Goal: Communication & Community: Answer question/provide support

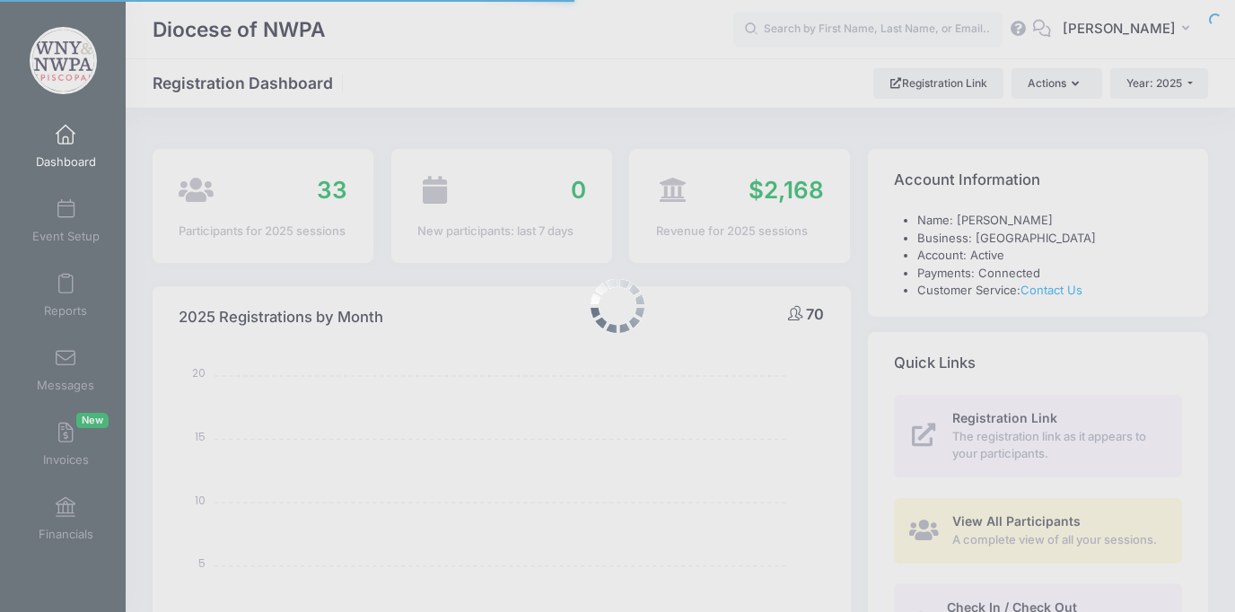
select select
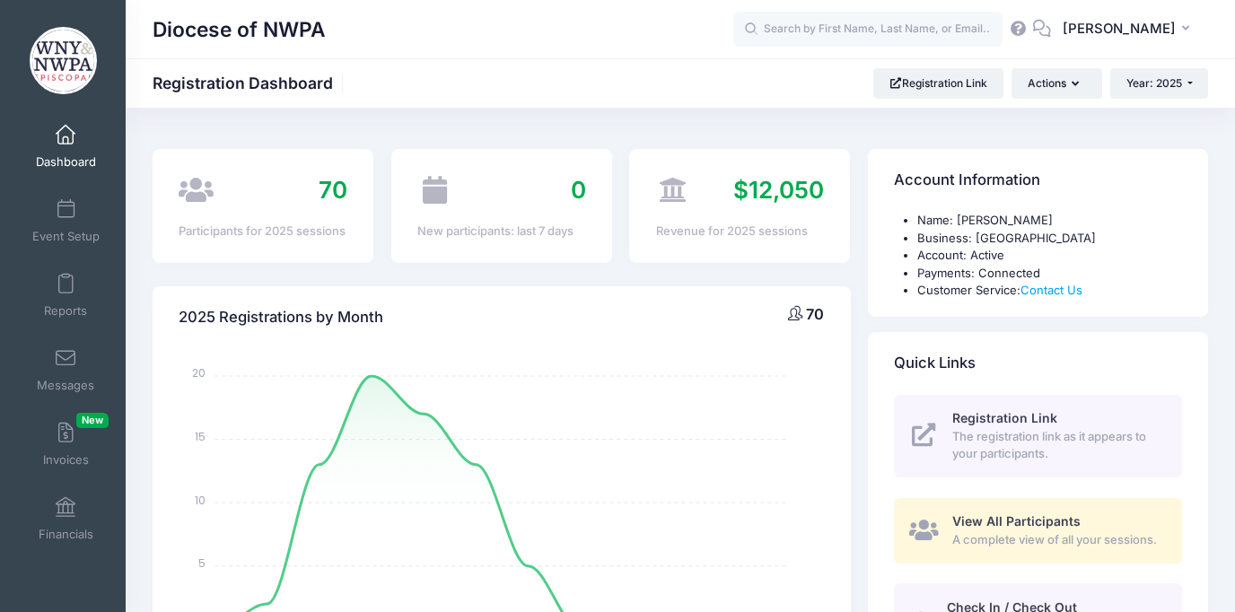
click at [1055, 524] on span "View All Participants" at bounding box center [1016, 520] width 128 height 15
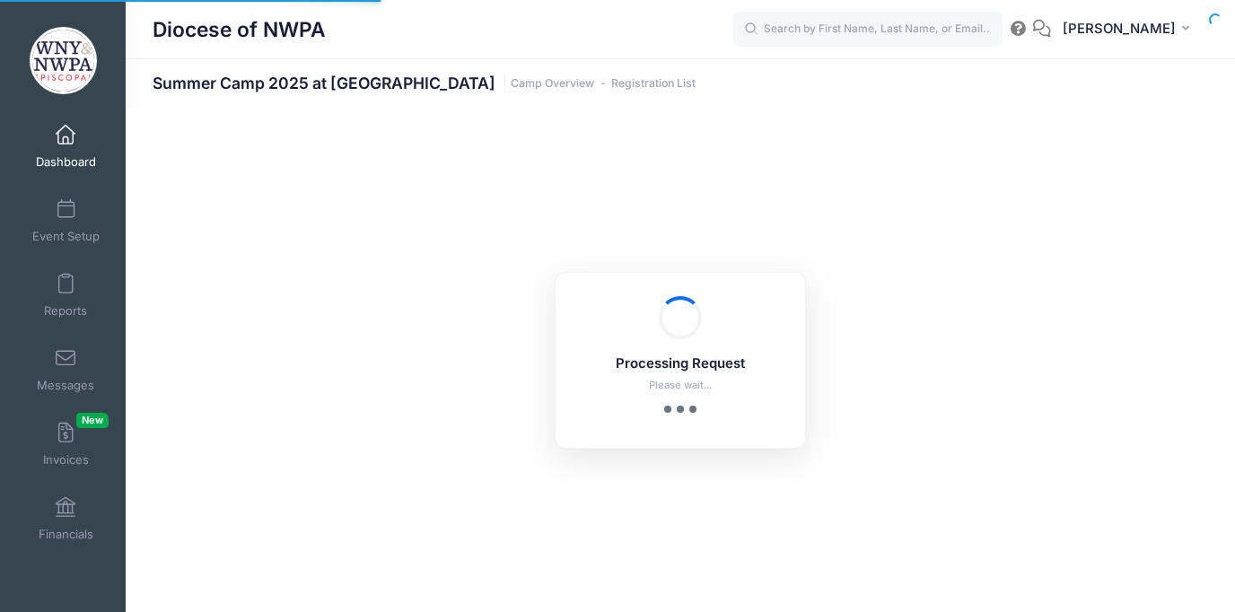
select select "10"
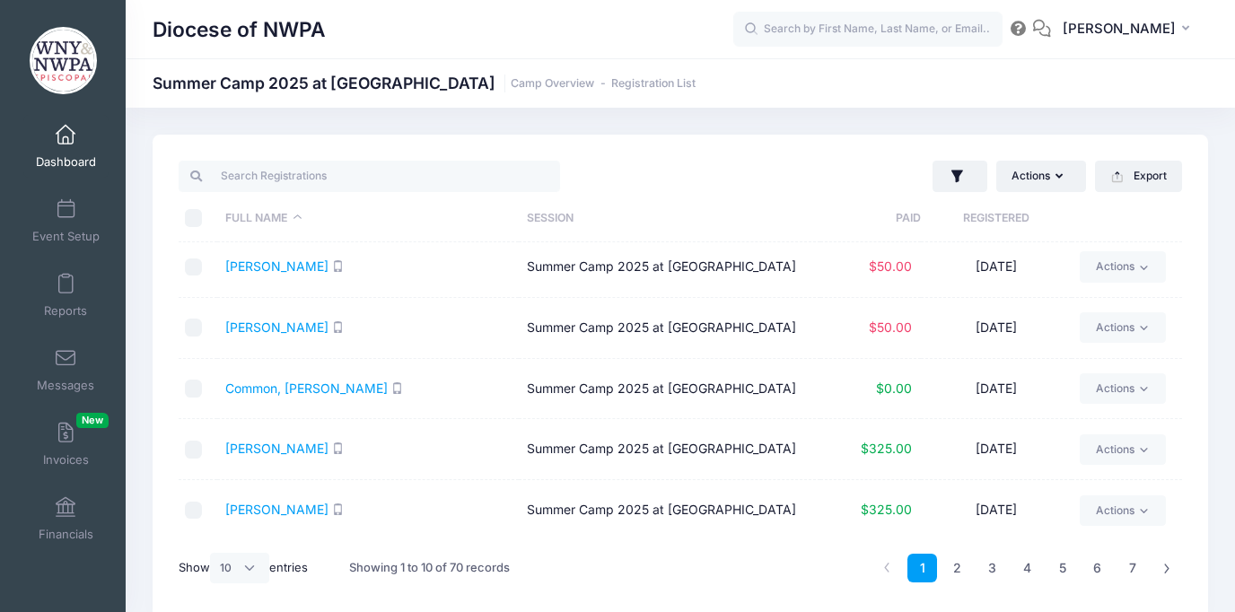
scroll to position [310, 0]
click at [994, 574] on link "3" at bounding box center [992, 569] width 30 height 30
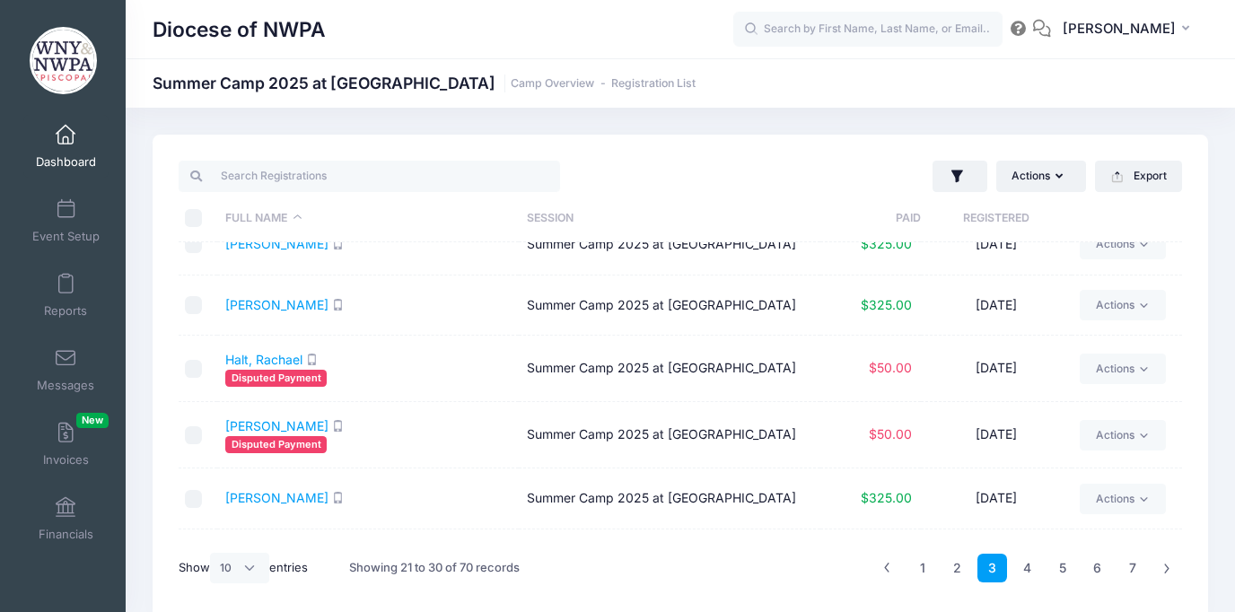
scroll to position [31, 0]
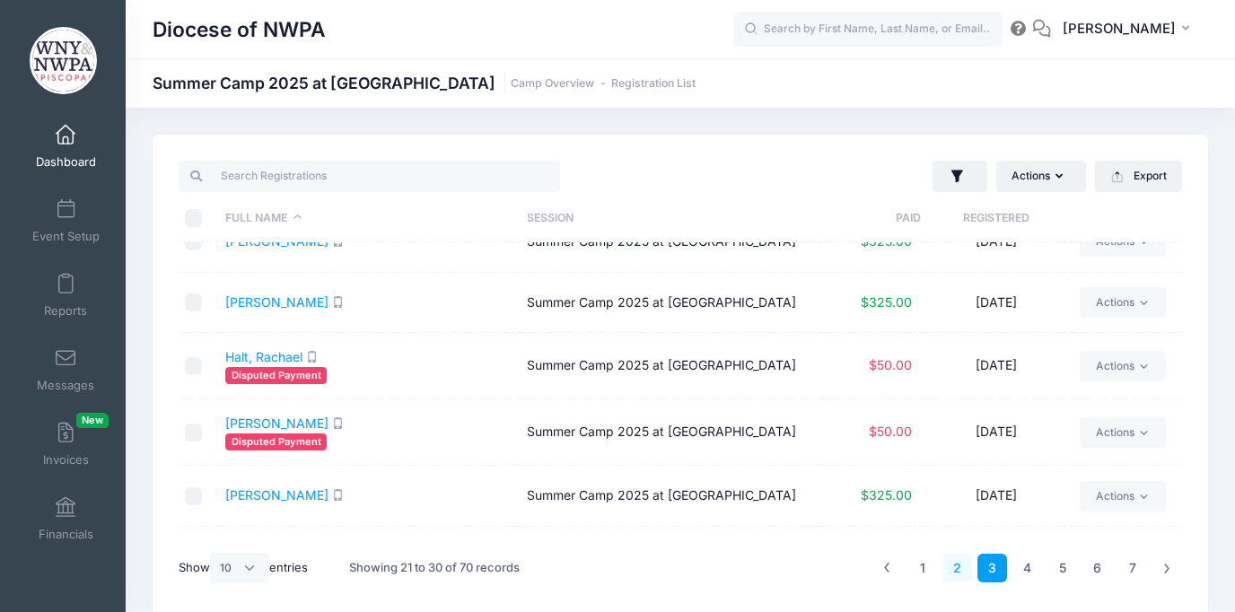
click at [948, 569] on link "2" at bounding box center [957, 569] width 30 height 30
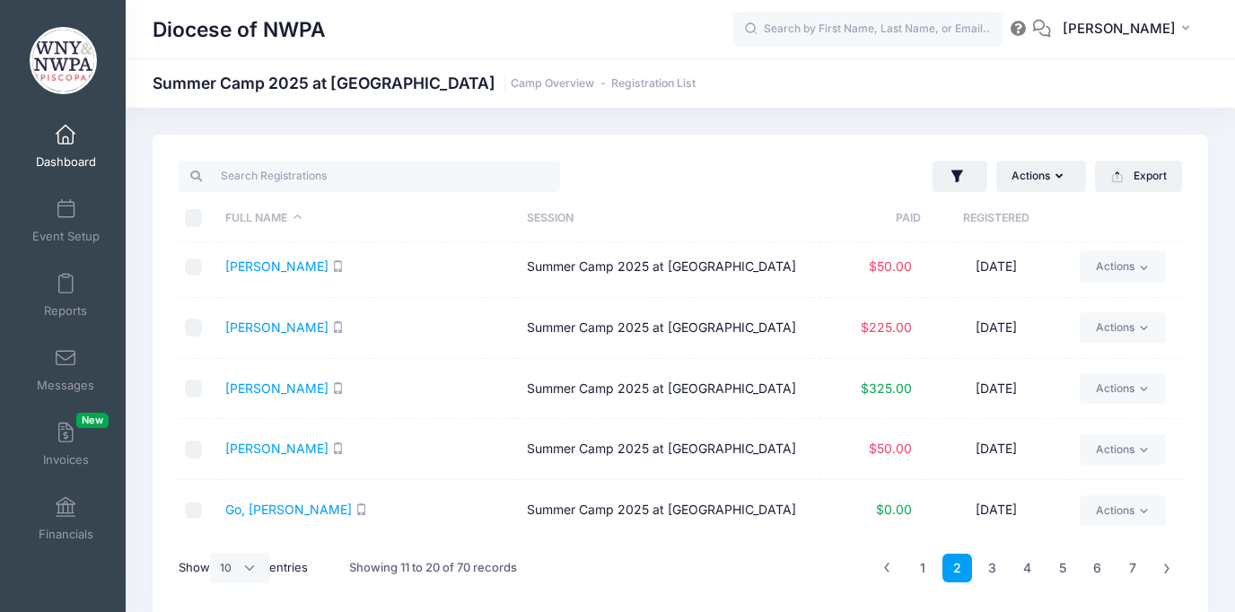
scroll to position [310, 0]
click at [298, 443] on link "[PERSON_NAME]" at bounding box center [276, 448] width 103 height 15
click at [1123, 26] on span "[PERSON_NAME]" at bounding box center [1118, 29] width 113 height 20
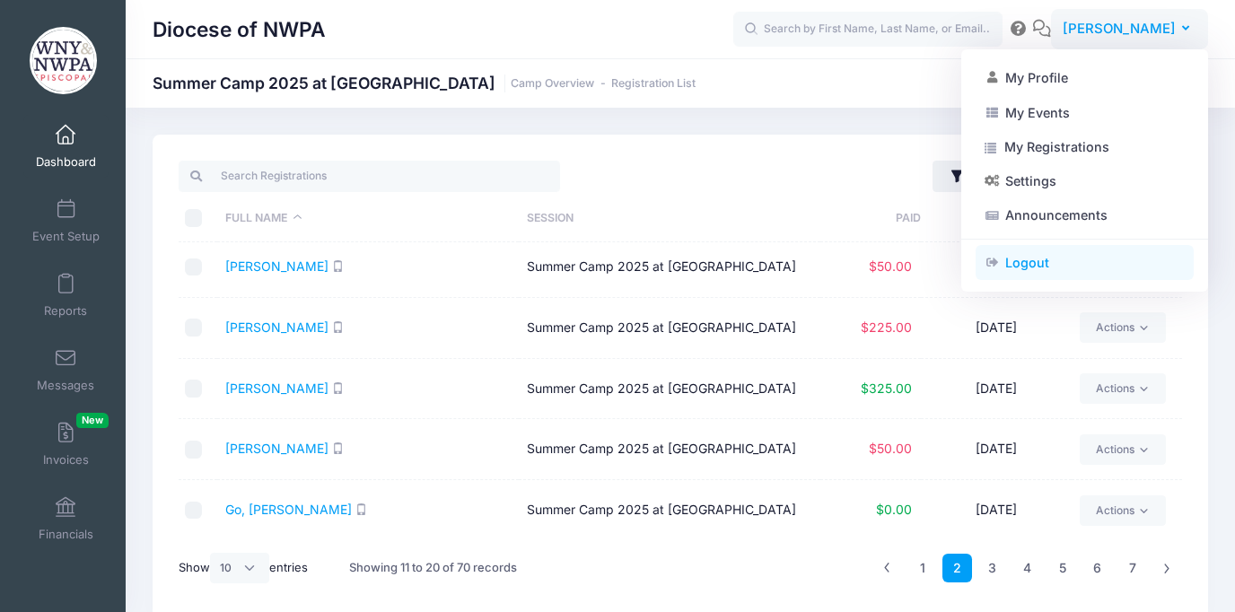
click at [1018, 264] on link "Logout" at bounding box center [1084, 263] width 218 height 34
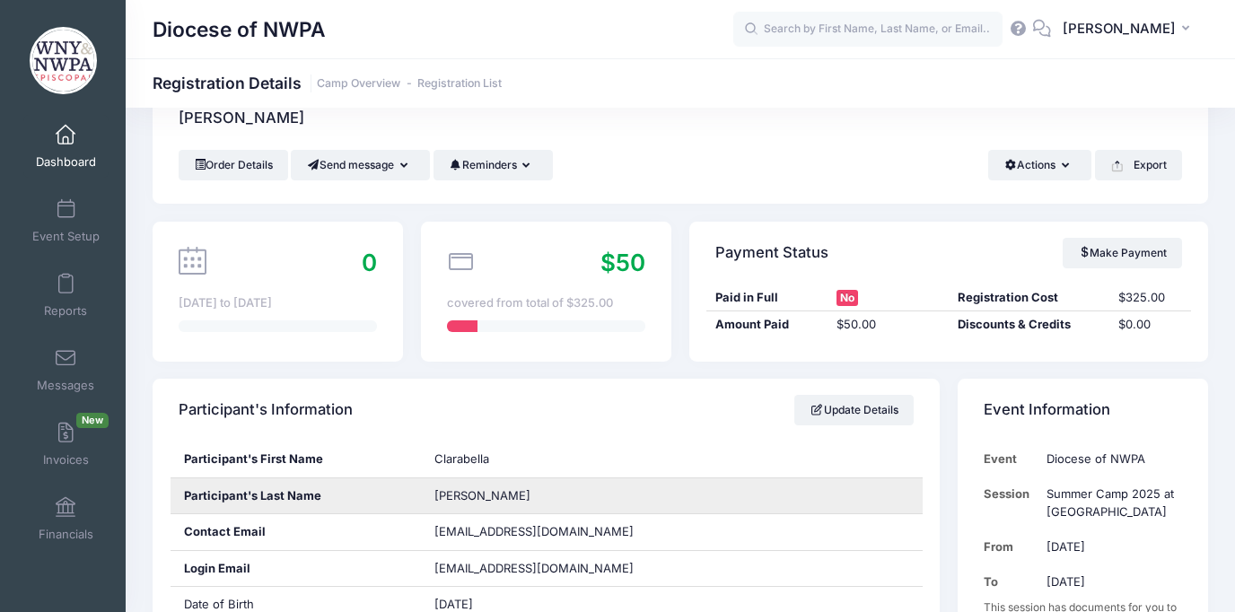
scroll to position [51, 0]
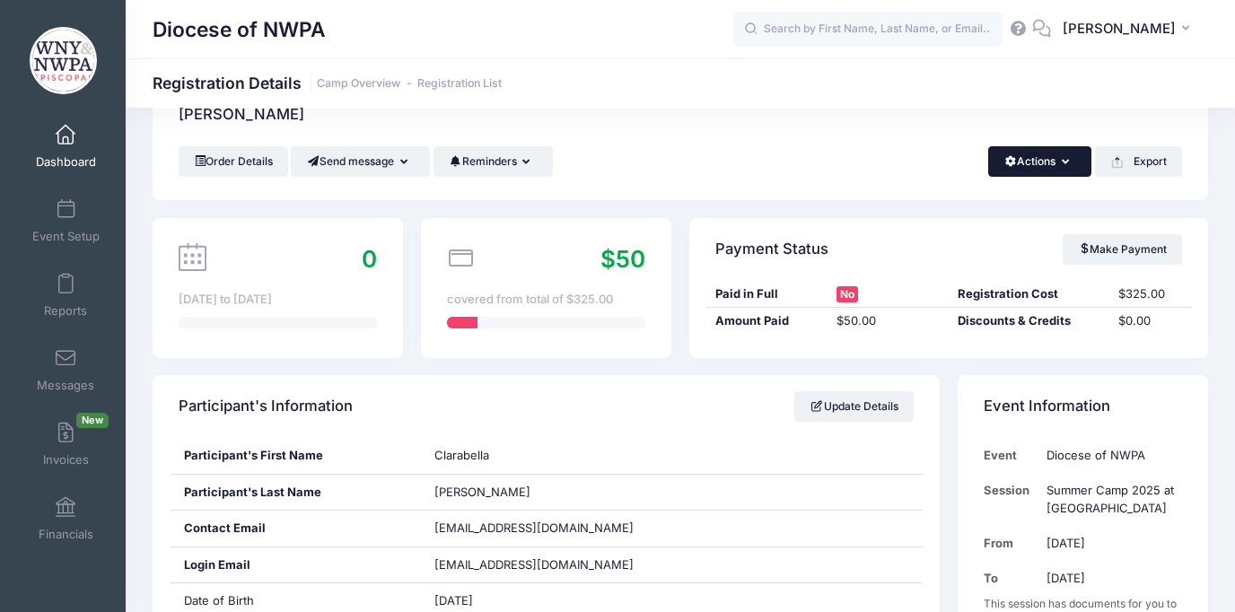
click at [1057, 165] on button "Actions" at bounding box center [1039, 161] width 103 height 31
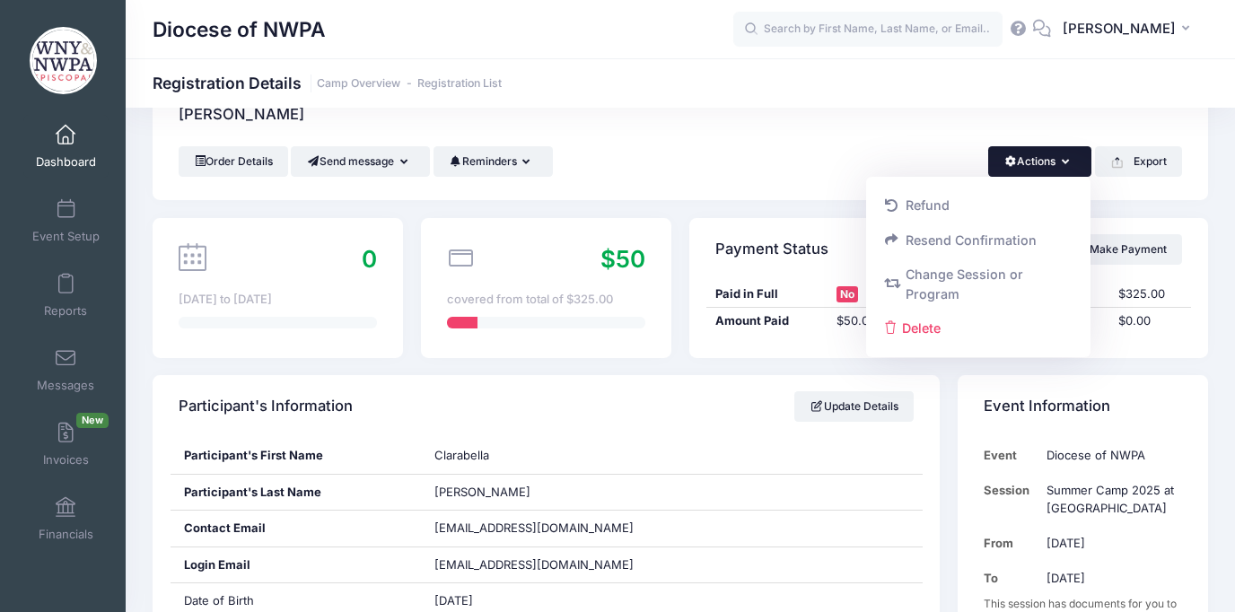
click at [1057, 165] on button "Actions" at bounding box center [1039, 161] width 103 height 31
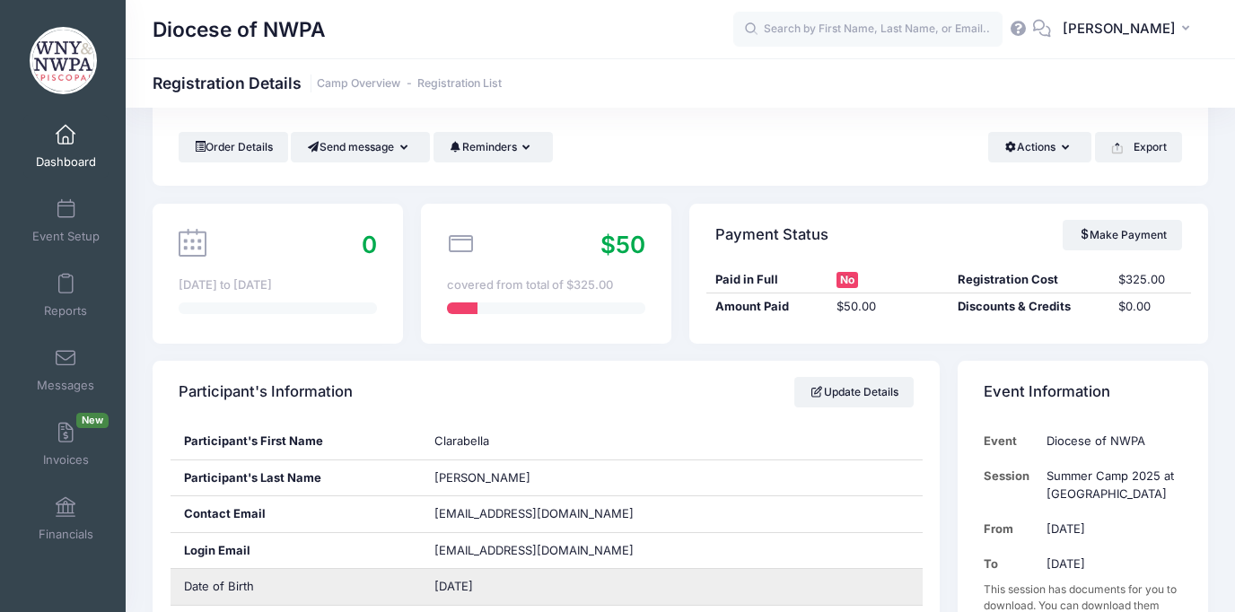
scroll to position [66, 0]
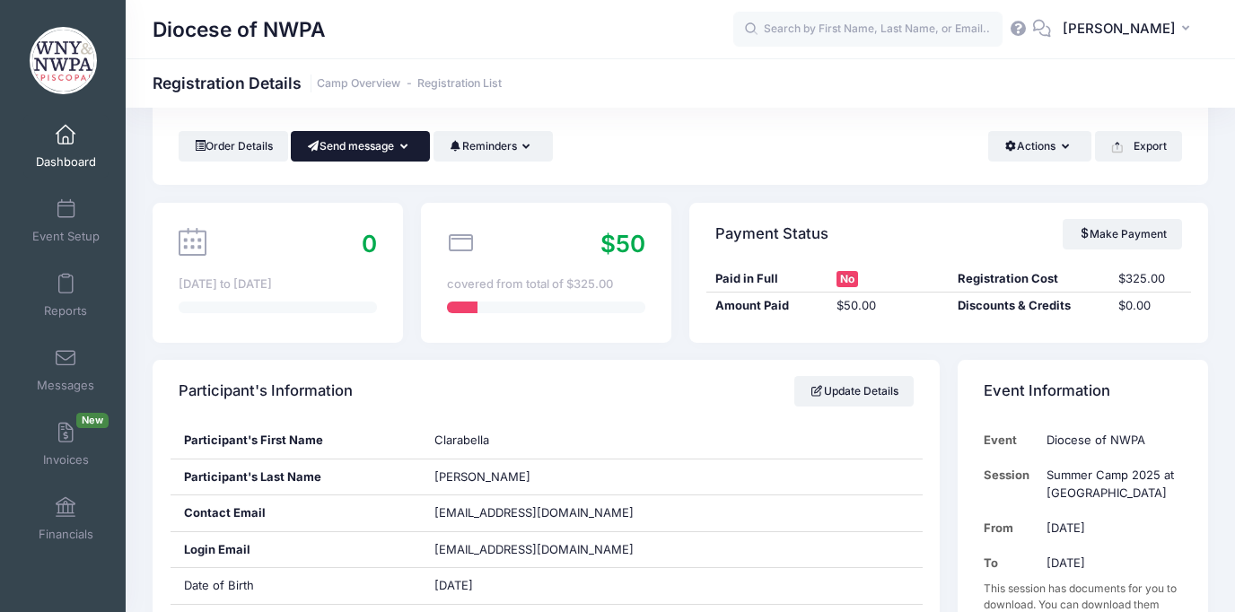
click at [372, 143] on button "Send message" at bounding box center [360, 146] width 139 height 31
click at [388, 186] on link "Send Email" at bounding box center [373, 190] width 109 height 34
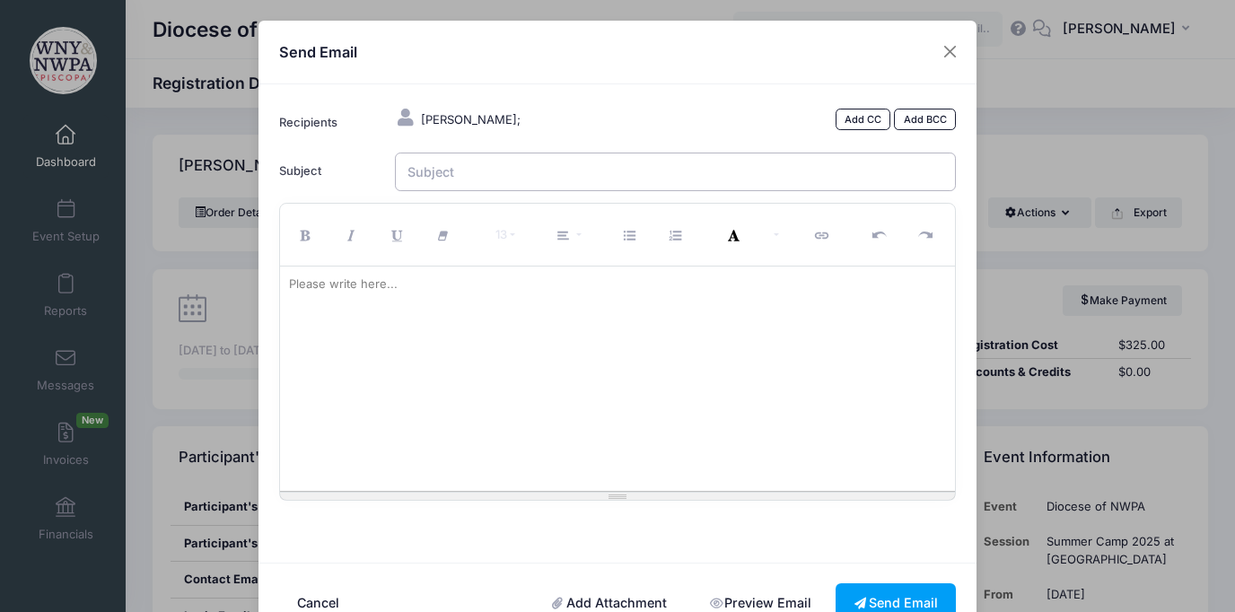
click at [490, 166] on input "Subject" at bounding box center [676, 172] width 562 height 39
type input "Camp Payment"
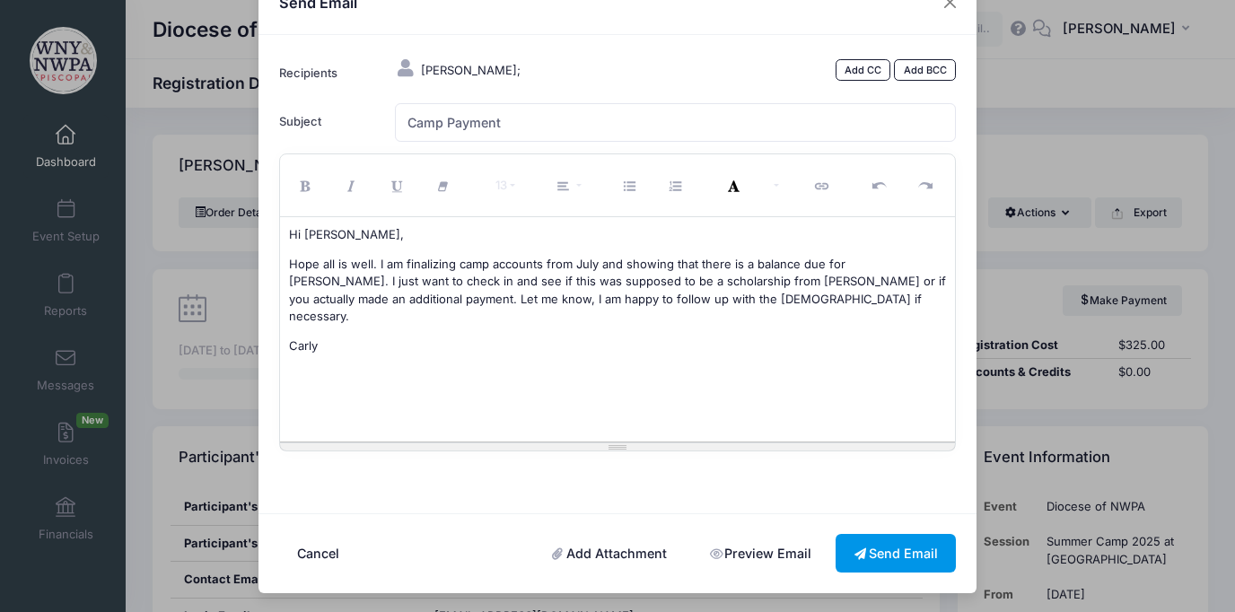
click at [896, 561] on button "Send Email" at bounding box center [895, 553] width 120 height 39
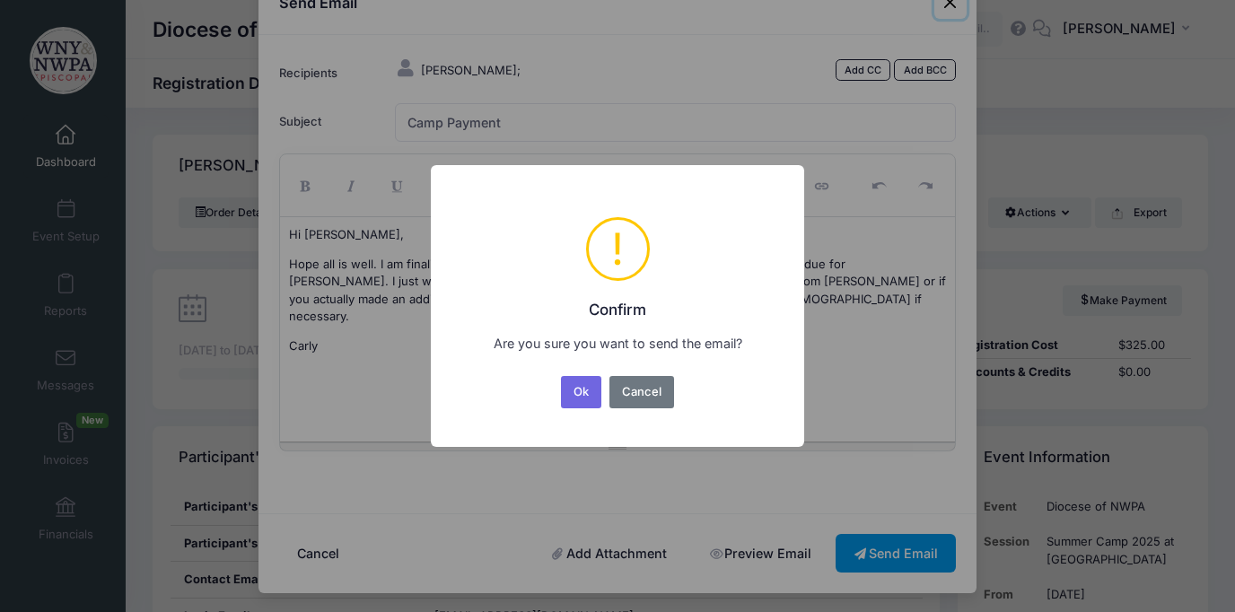
scroll to position [36, 0]
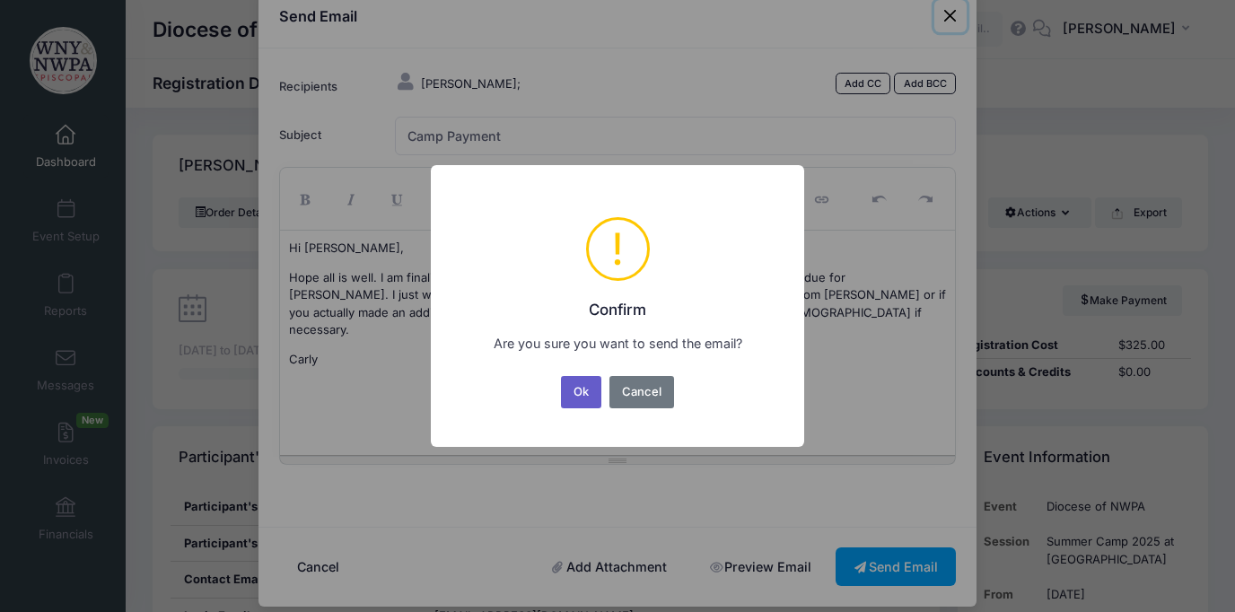
click at [576, 393] on button "Ok" at bounding box center [581, 392] width 41 height 32
